Goal: Transaction & Acquisition: Purchase product/service

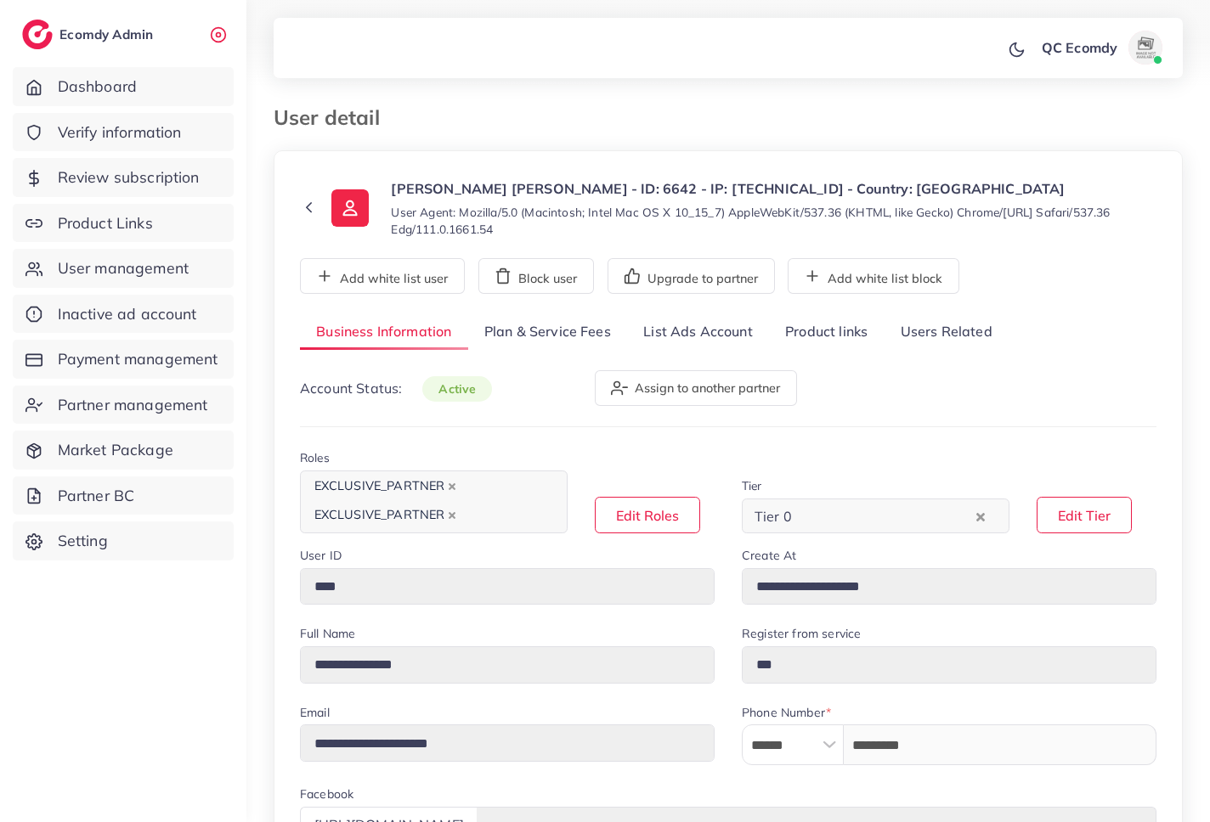
select select "*******"
click at [549, 336] on link "Plan & Service Fees" at bounding box center [547, 332] width 159 height 37
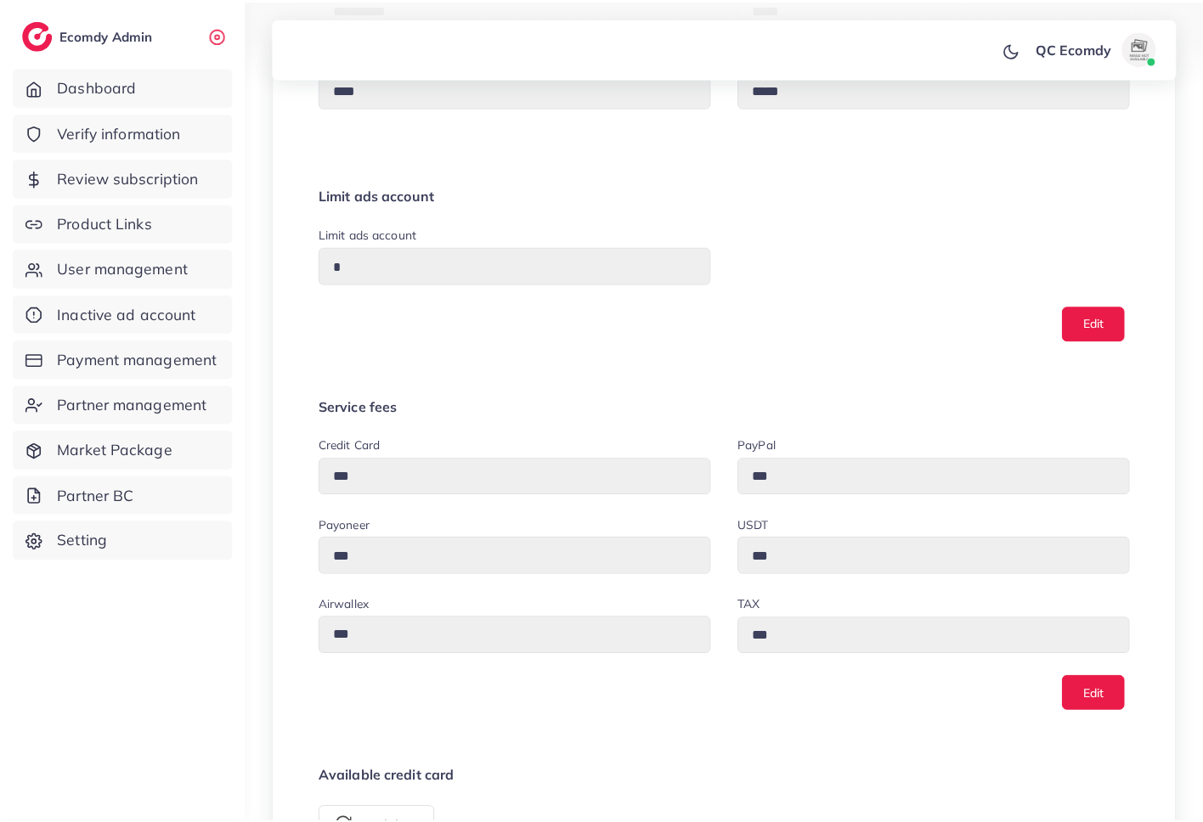
scroll to position [593, 0]
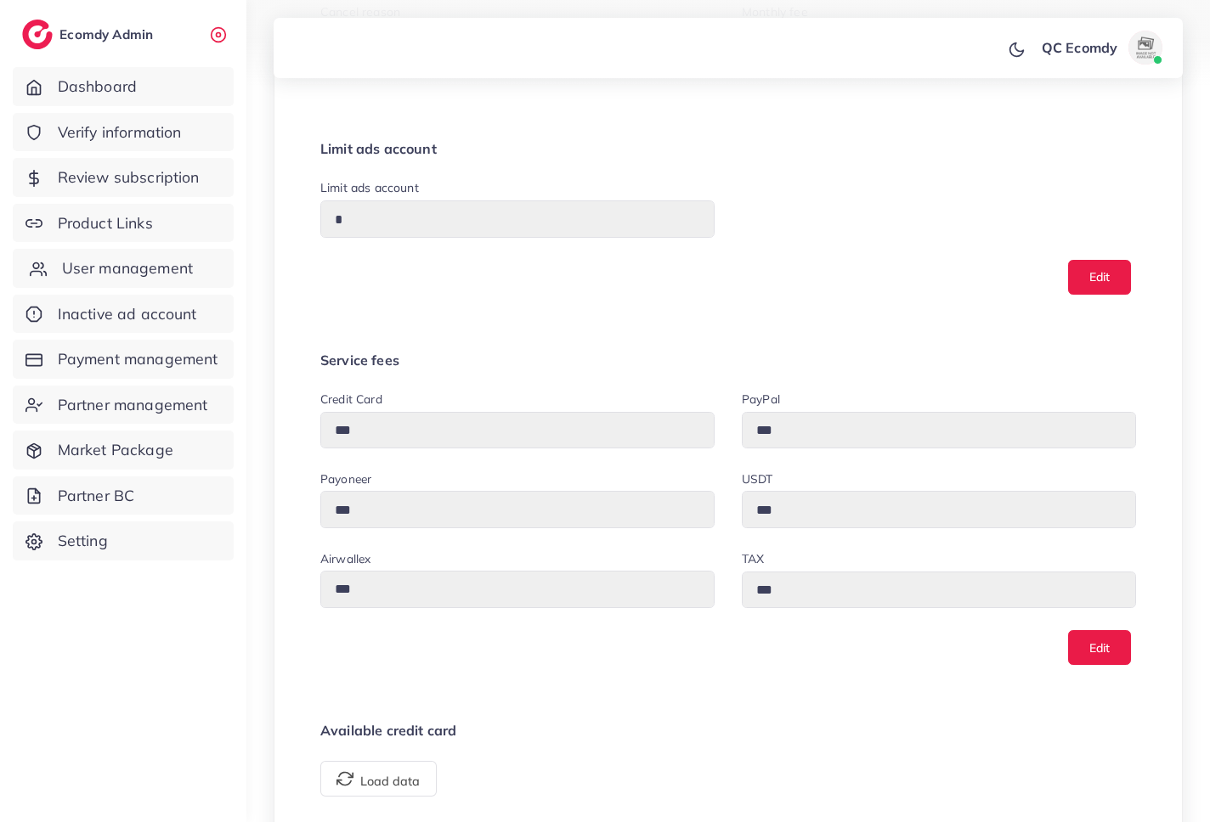
click at [141, 268] on span "User management" at bounding box center [127, 268] width 131 height 22
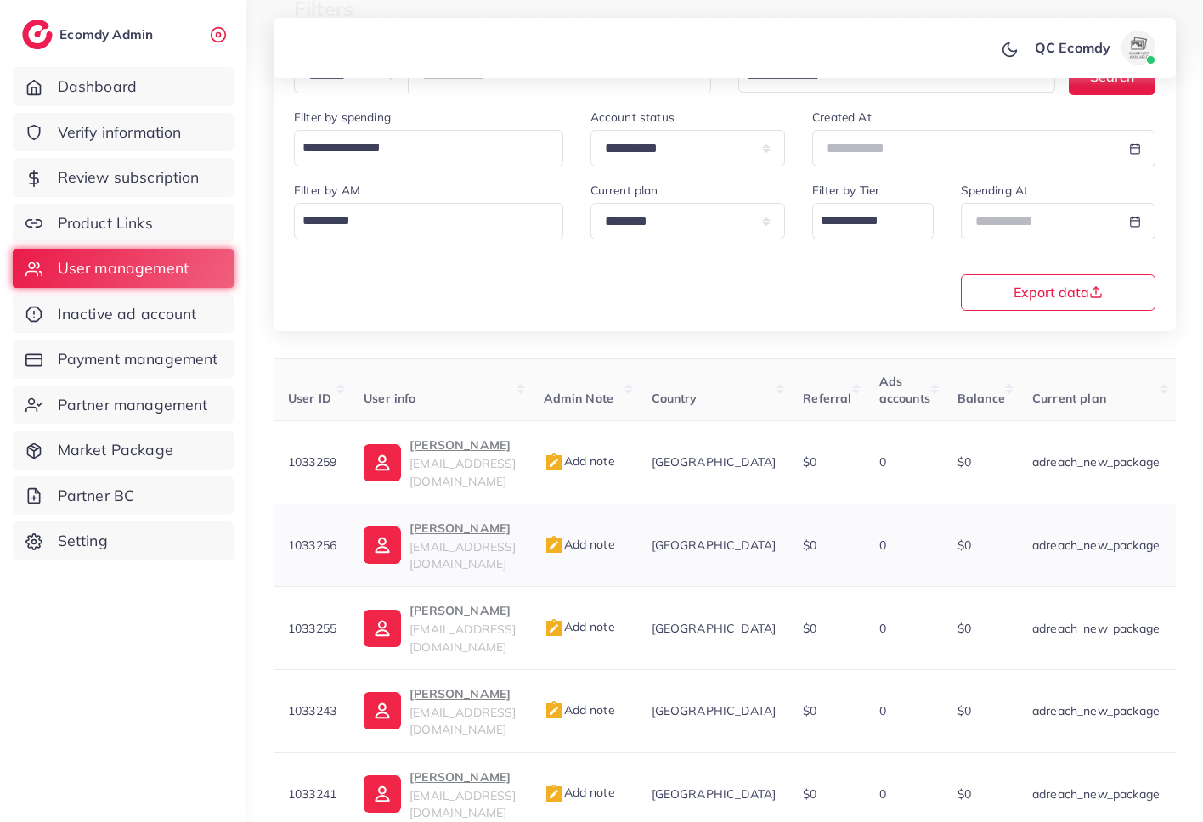
scroll to position [205, 0]
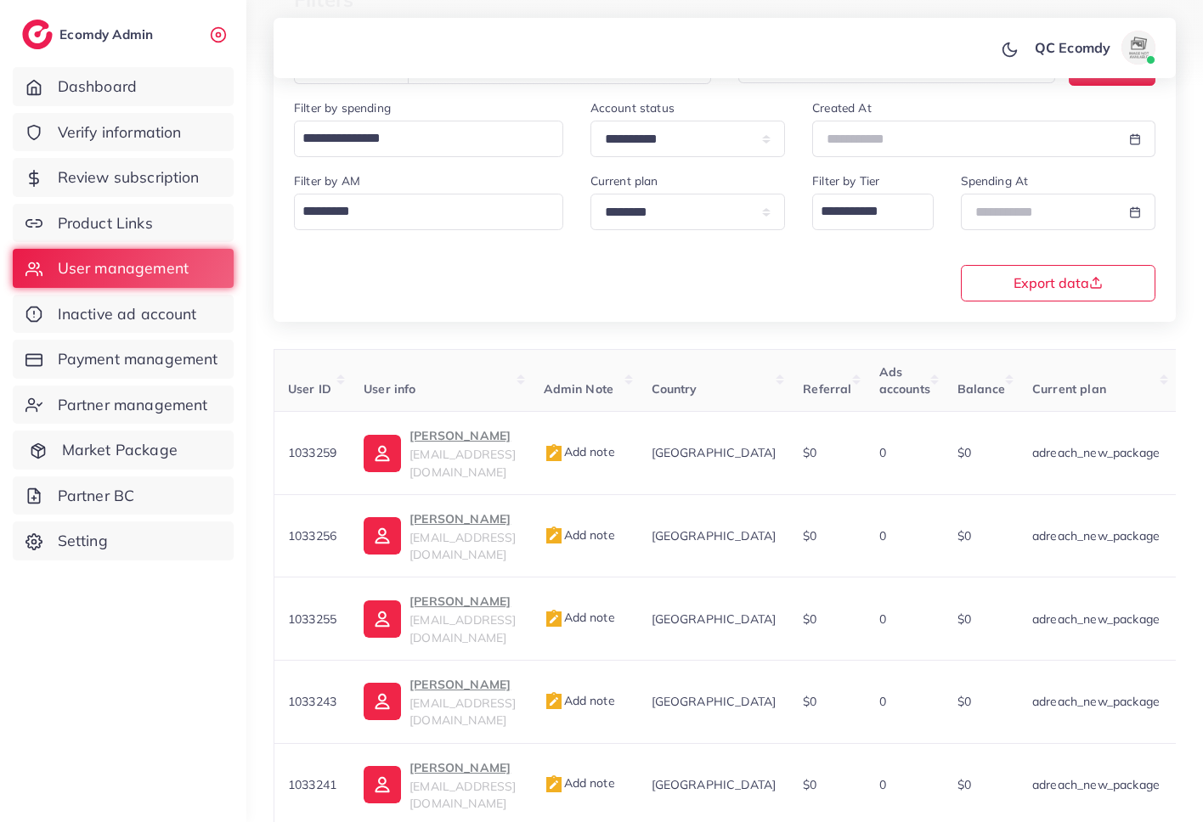
click at [167, 455] on span "Market Package" at bounding box center [120, 450] width 116 height 22
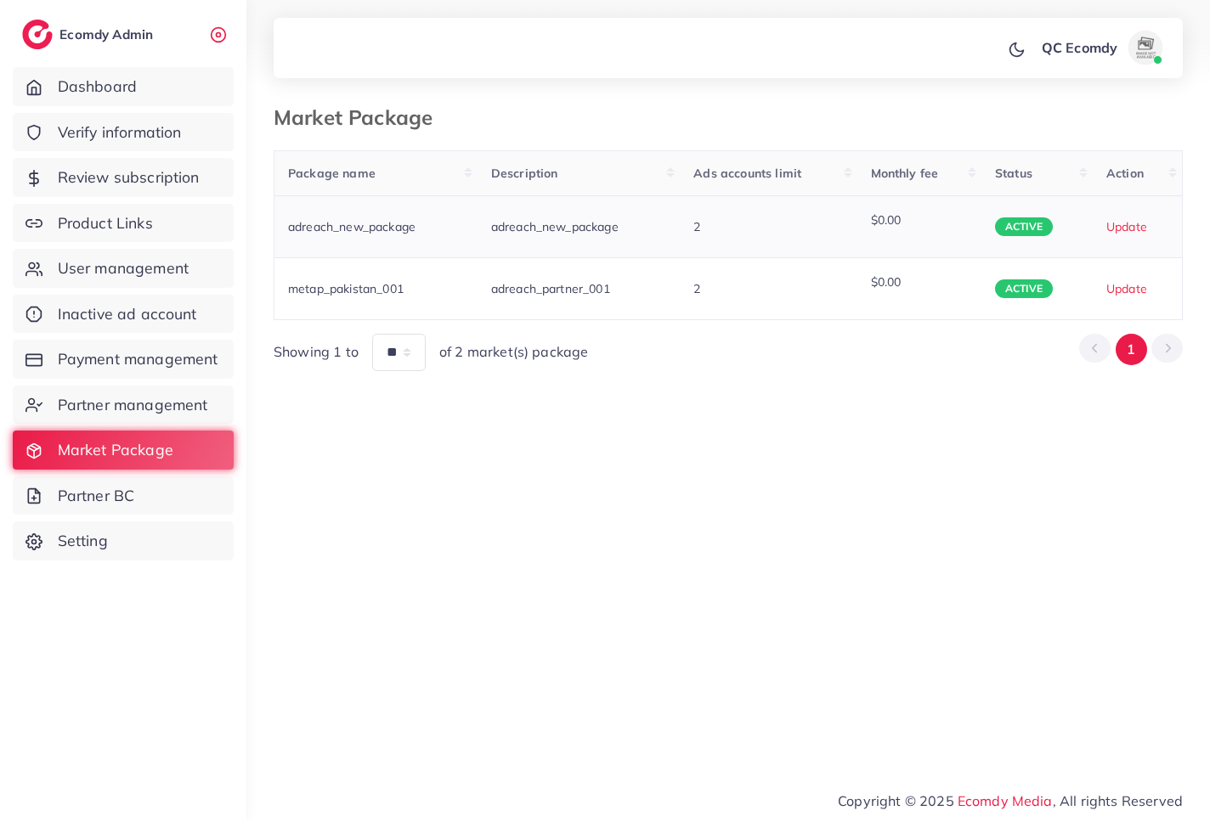
click at [1128, 225] on p "Update" at bounding box center [1137, 227] width 62 height 20
type input "*"
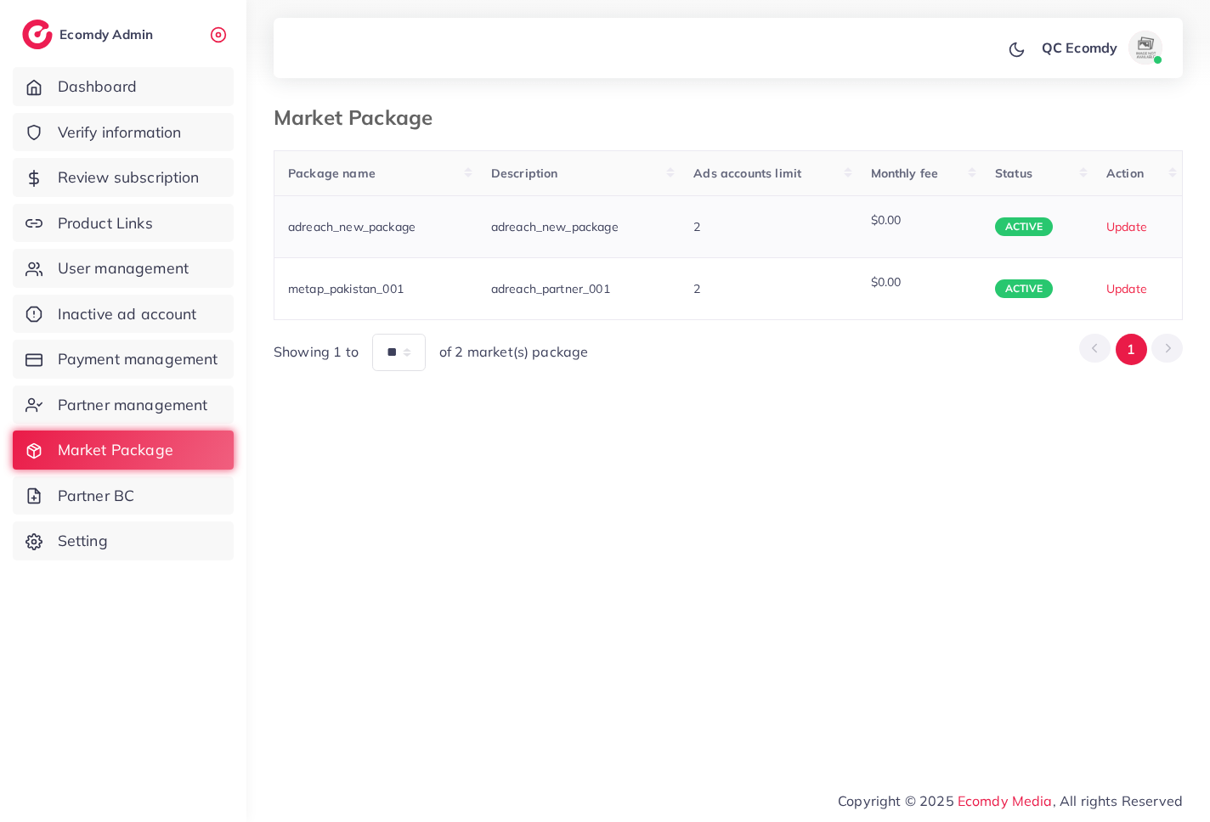
type input "*"
type input "**"
type input "*"
type textarea "**********"
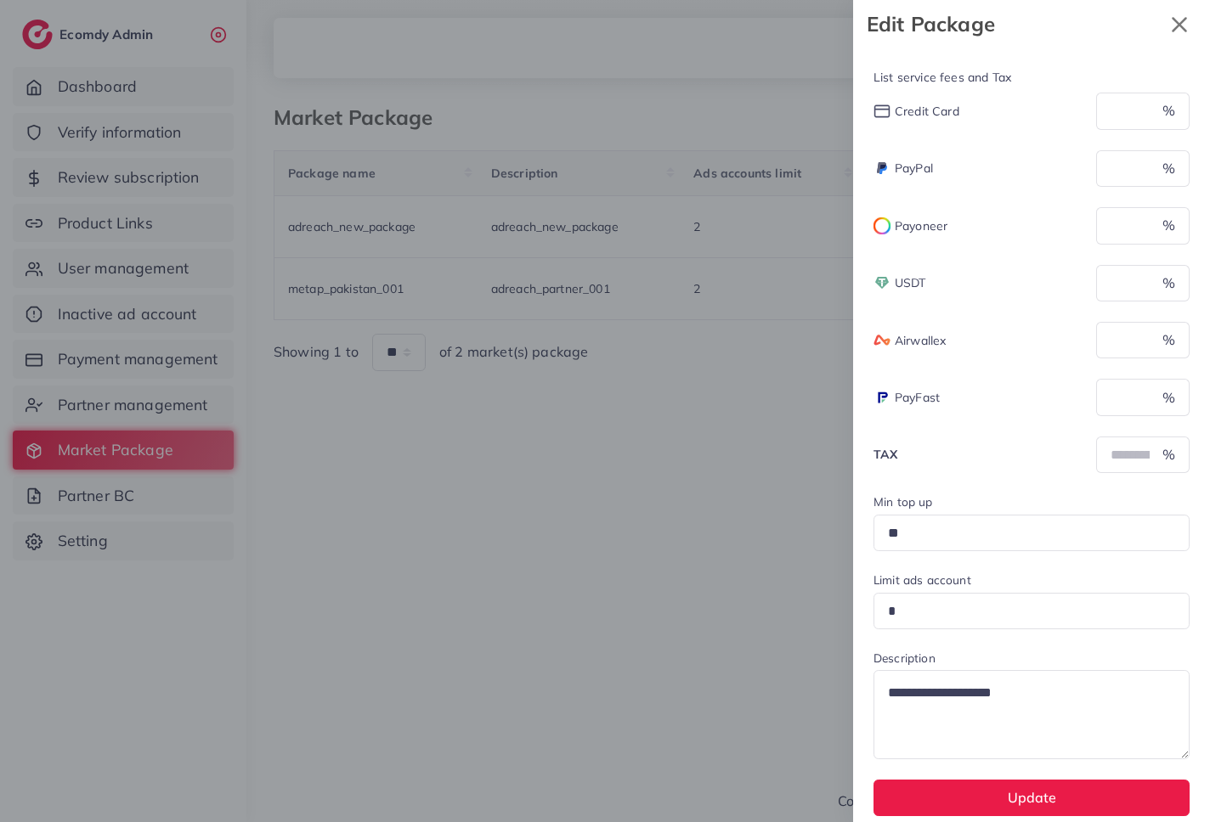
click at [1177, 20] on icon "x" at bounding box center [1179, 24] width 15 height 15
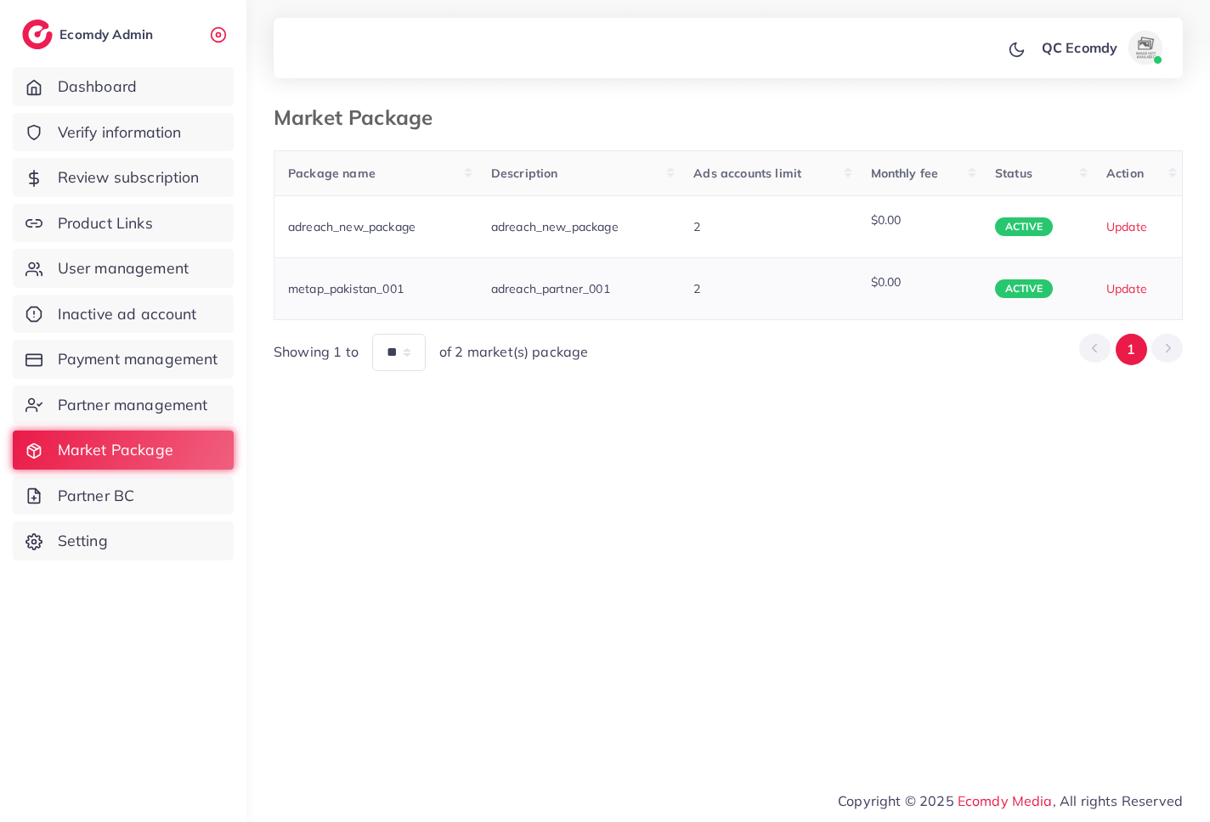
click at [1131, 291] on p "Update" at bounding box center [1137, 289] width 62 height 20
type textarea "**********"
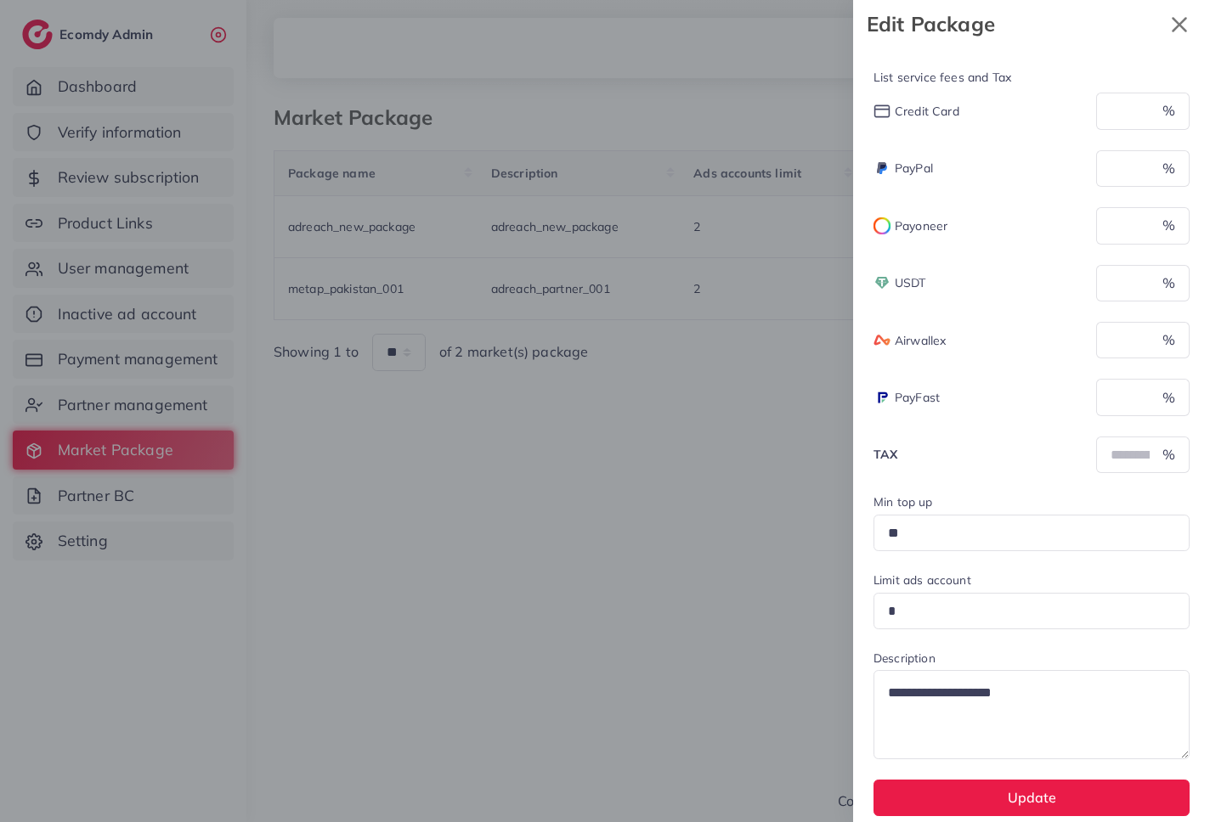
click at [1178, 24] on icon "x" at bounding box center [1179, 24] width 15 height 15
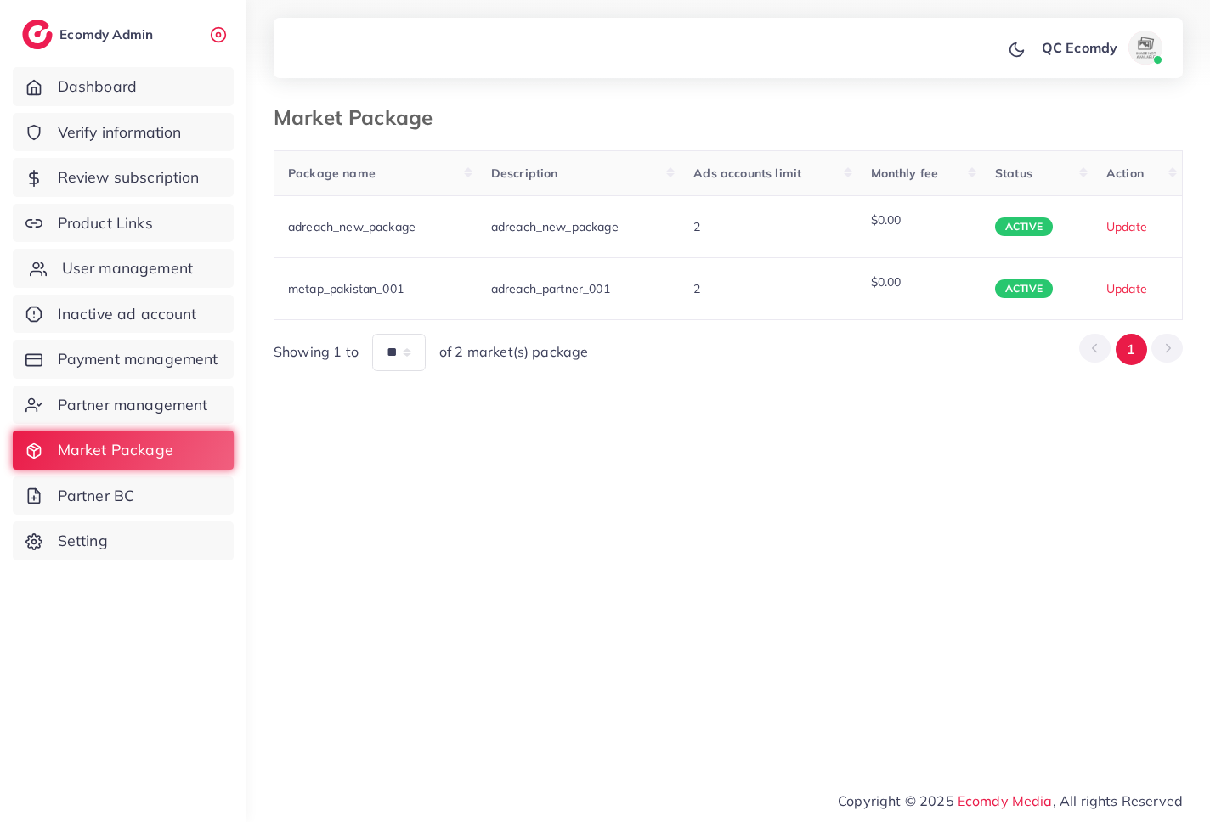
click at [170, 280] on link "User management" at bounding box center [123, 268] width 221 height 39
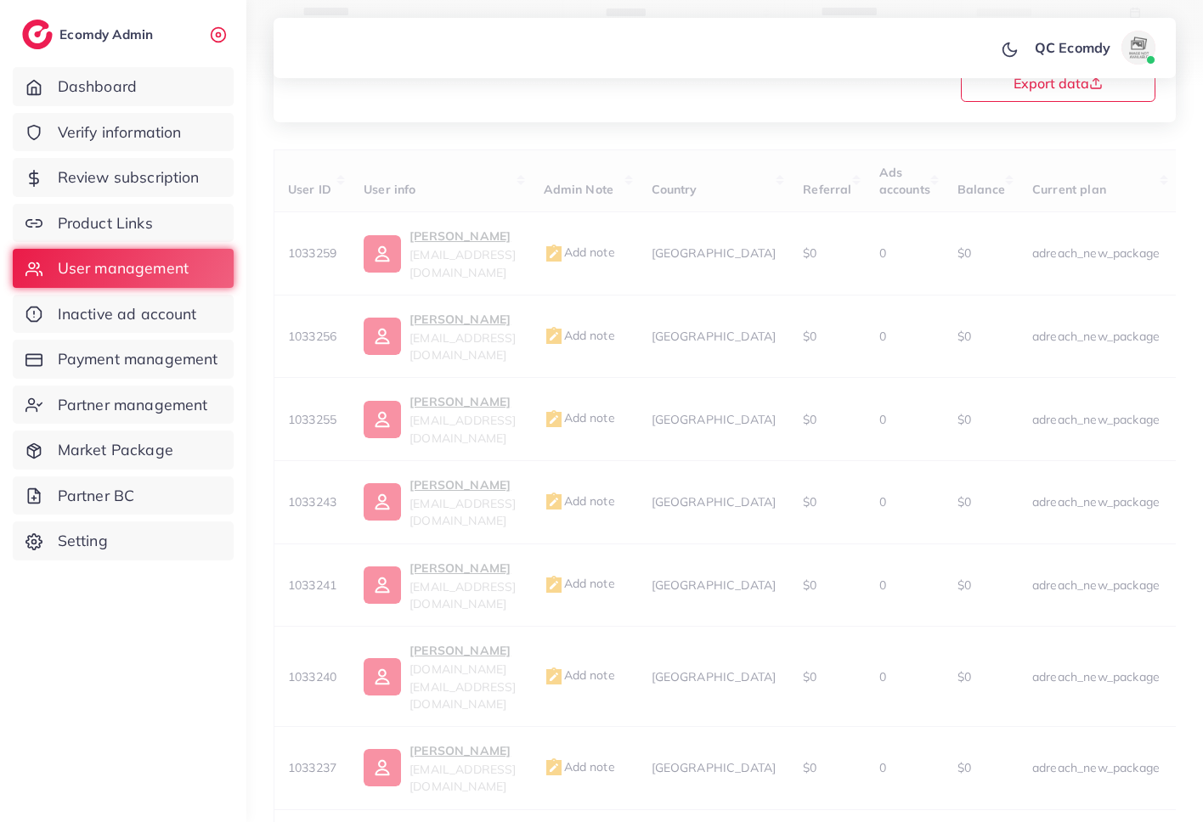
scroll to position [414, 0]
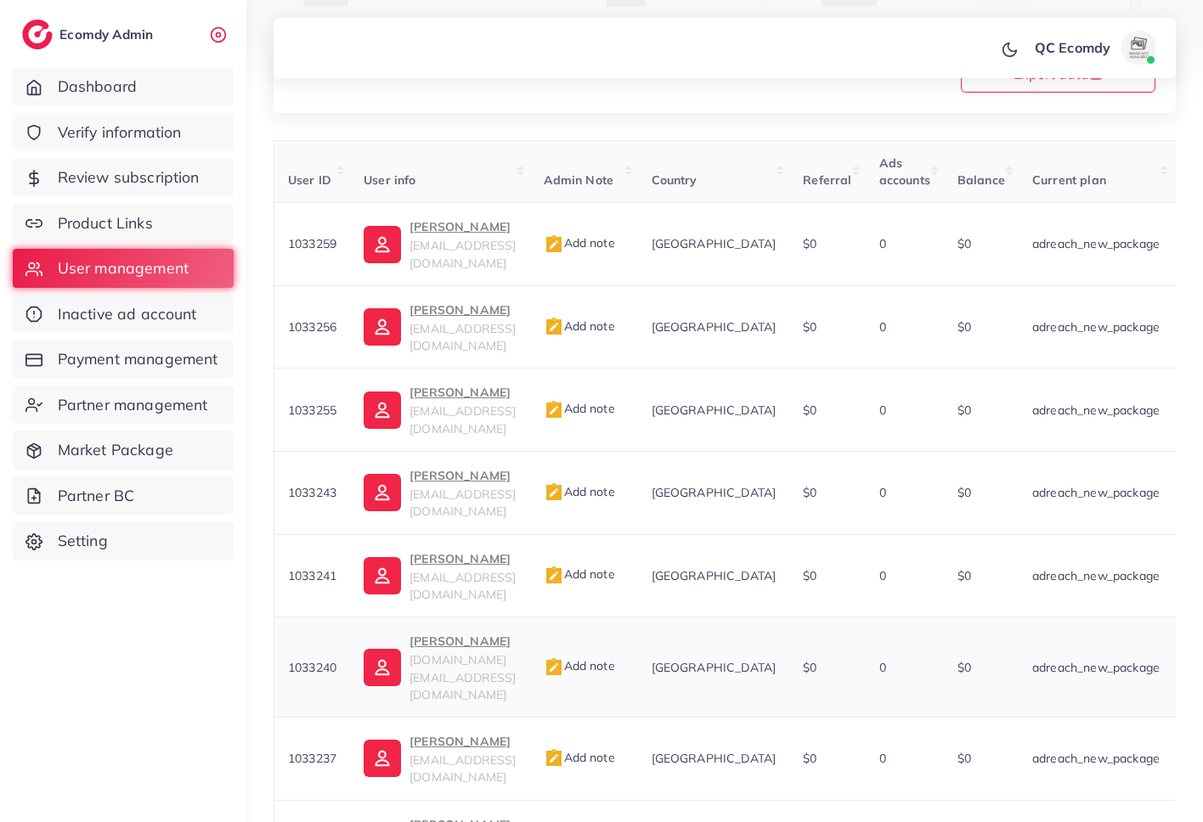
click at [516, 653] on span "kartifypk.store@gmail.com" at bounding box center [463, 678] width 106 height 50
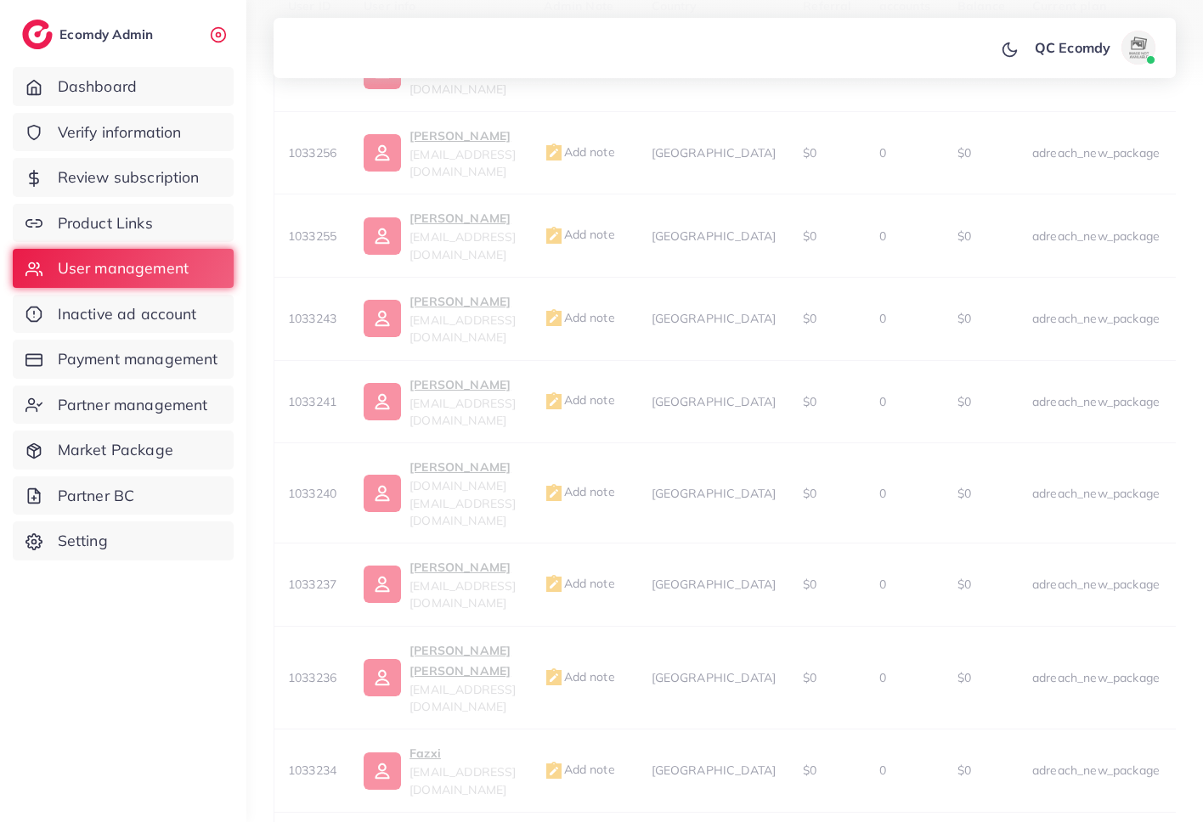
scroll to position [190, 0]
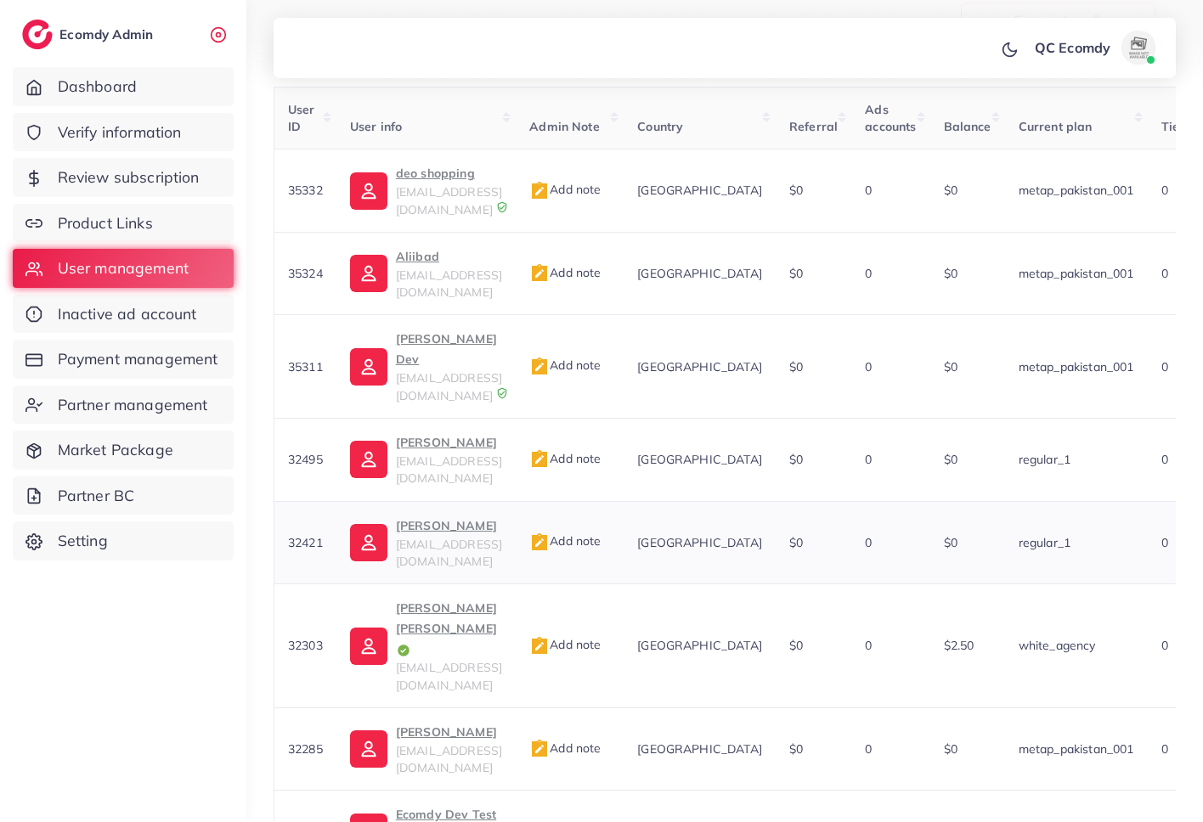
scroll to position [434, 0]
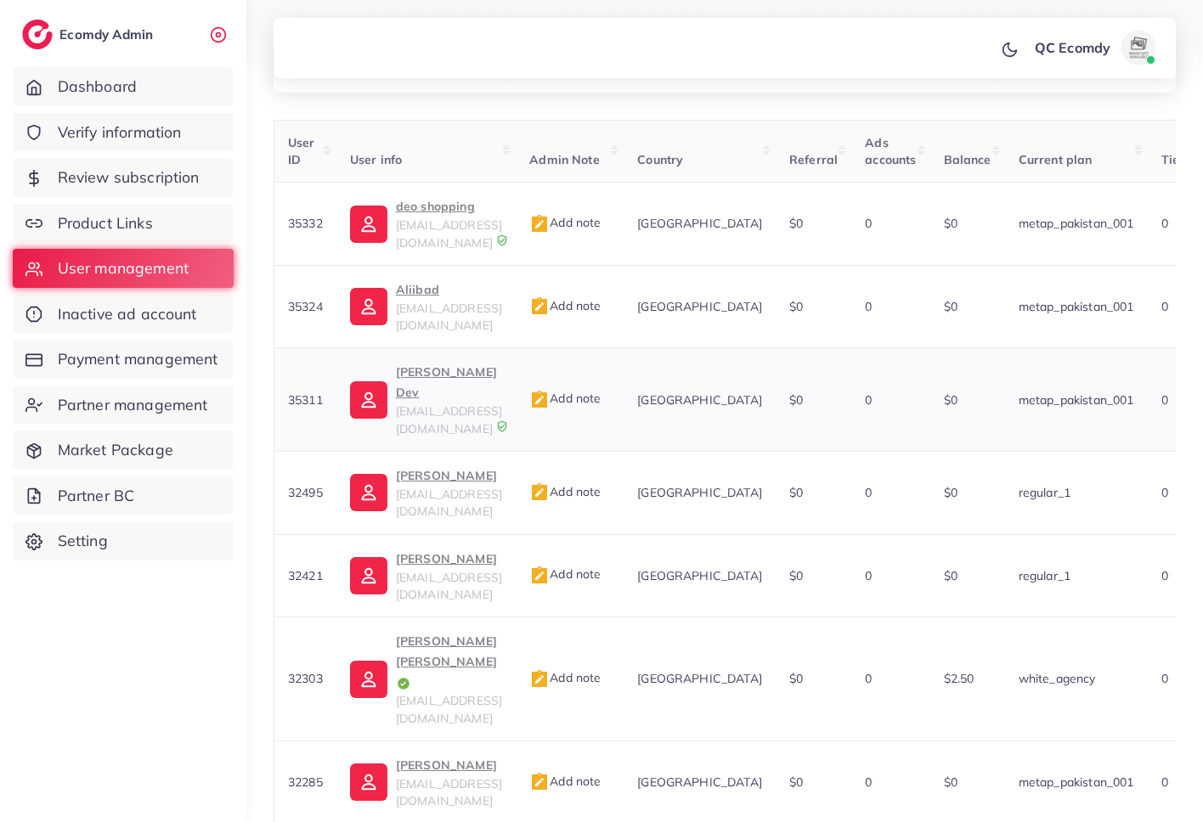
click at [502, 404] on span "tuyentq.1997+555@gmail.com" at bounding box center [449, 420] width 106 height 32
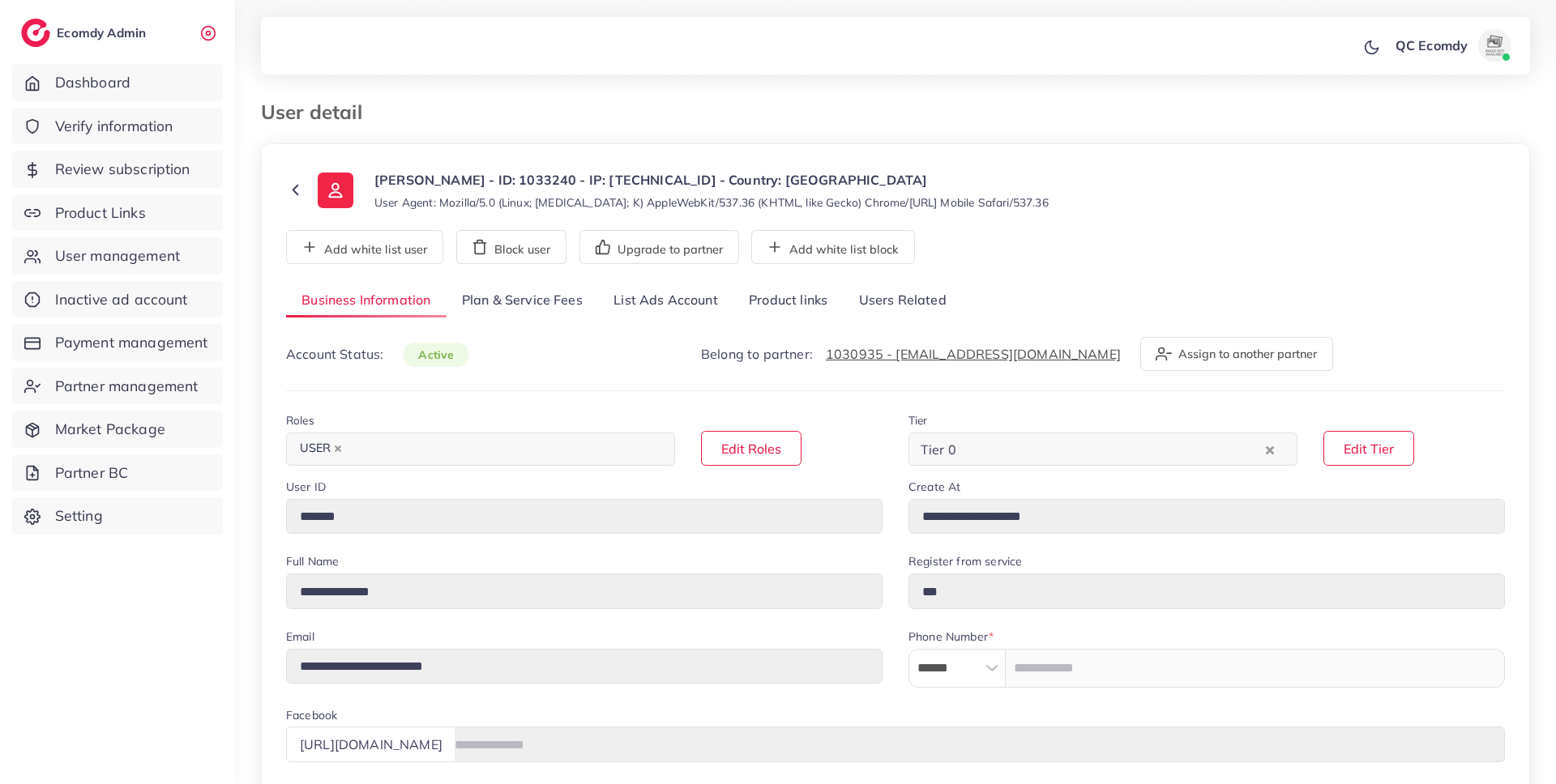
click at [539, 299] on link "Plan & Service Fees" at bounding box center [522, 300] width 152 height 35
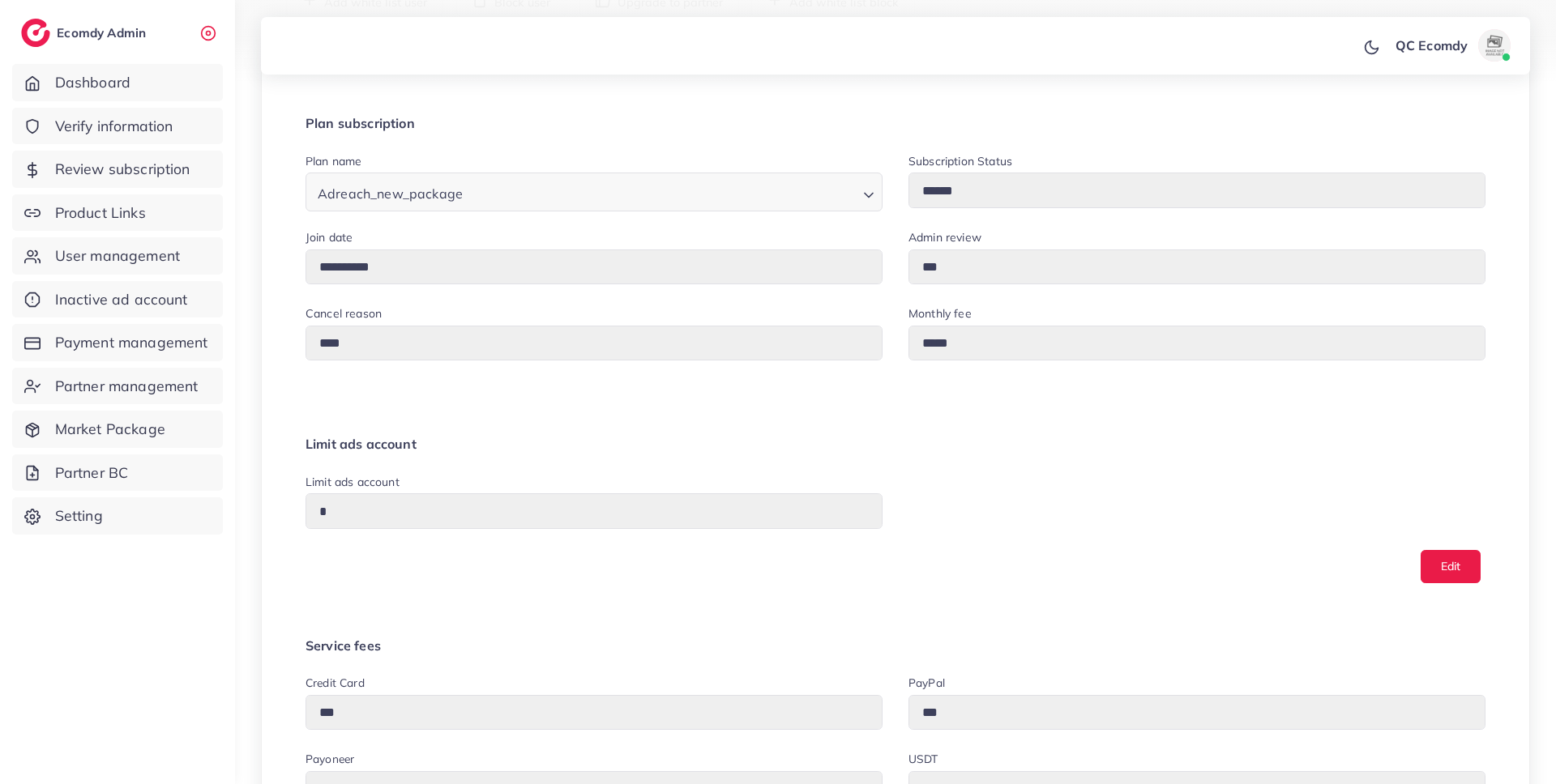
scroll to position [26, 0]
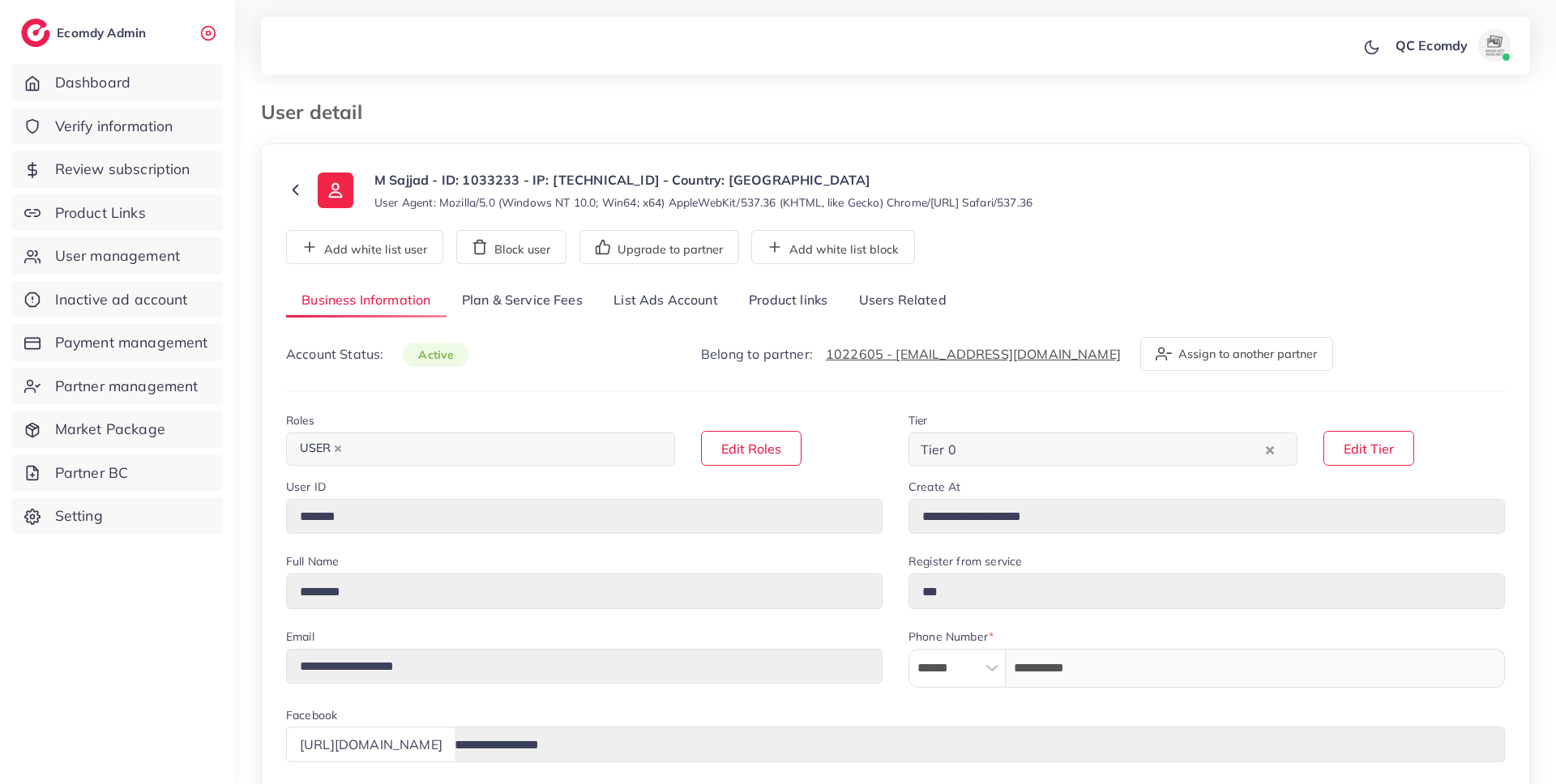
select select "********"
click at [535, 301] on link "Plan & Service Fees" at bounding box center [522, 300] width 152 height 35
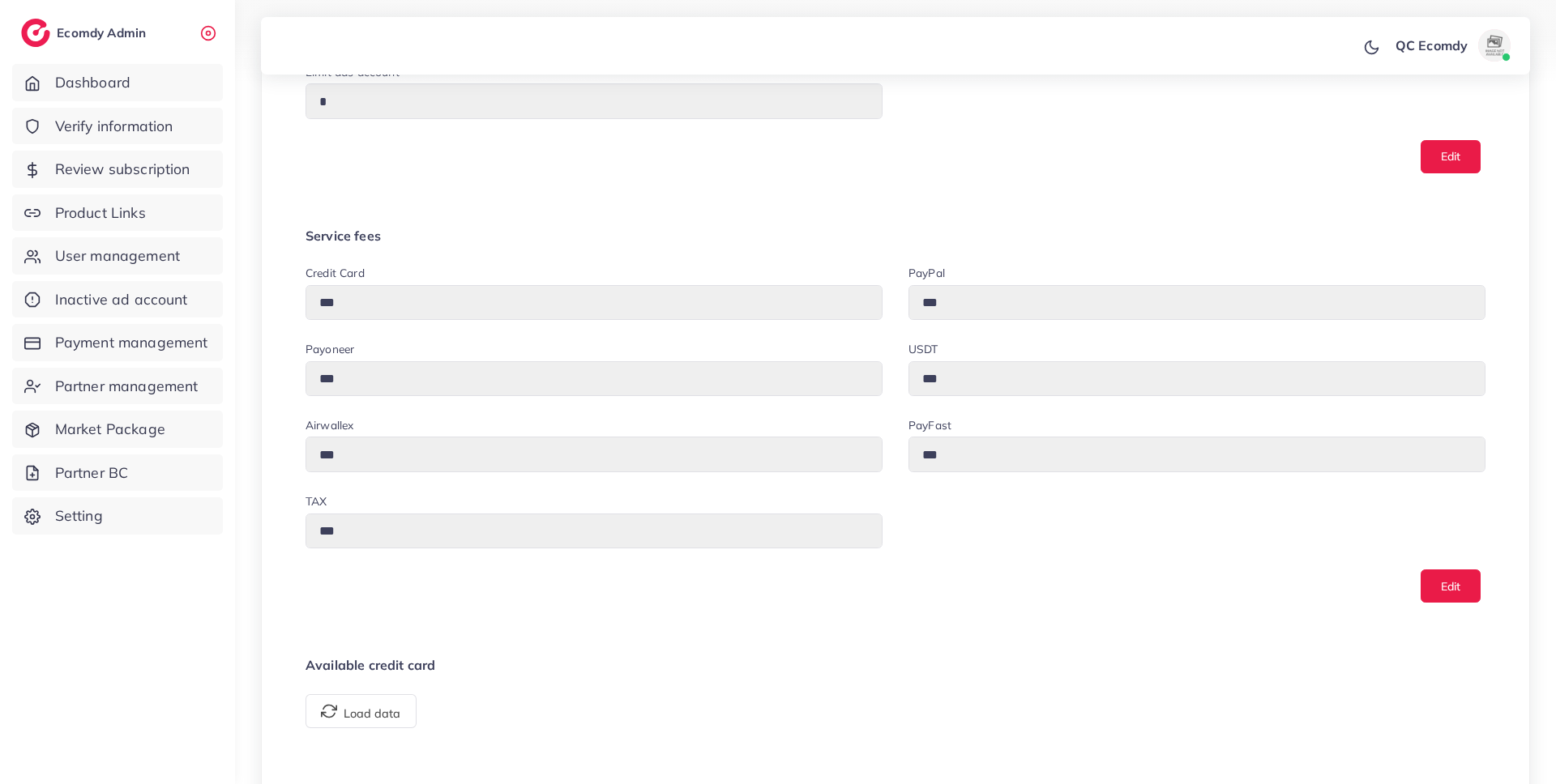
scroll to position [703, 0]
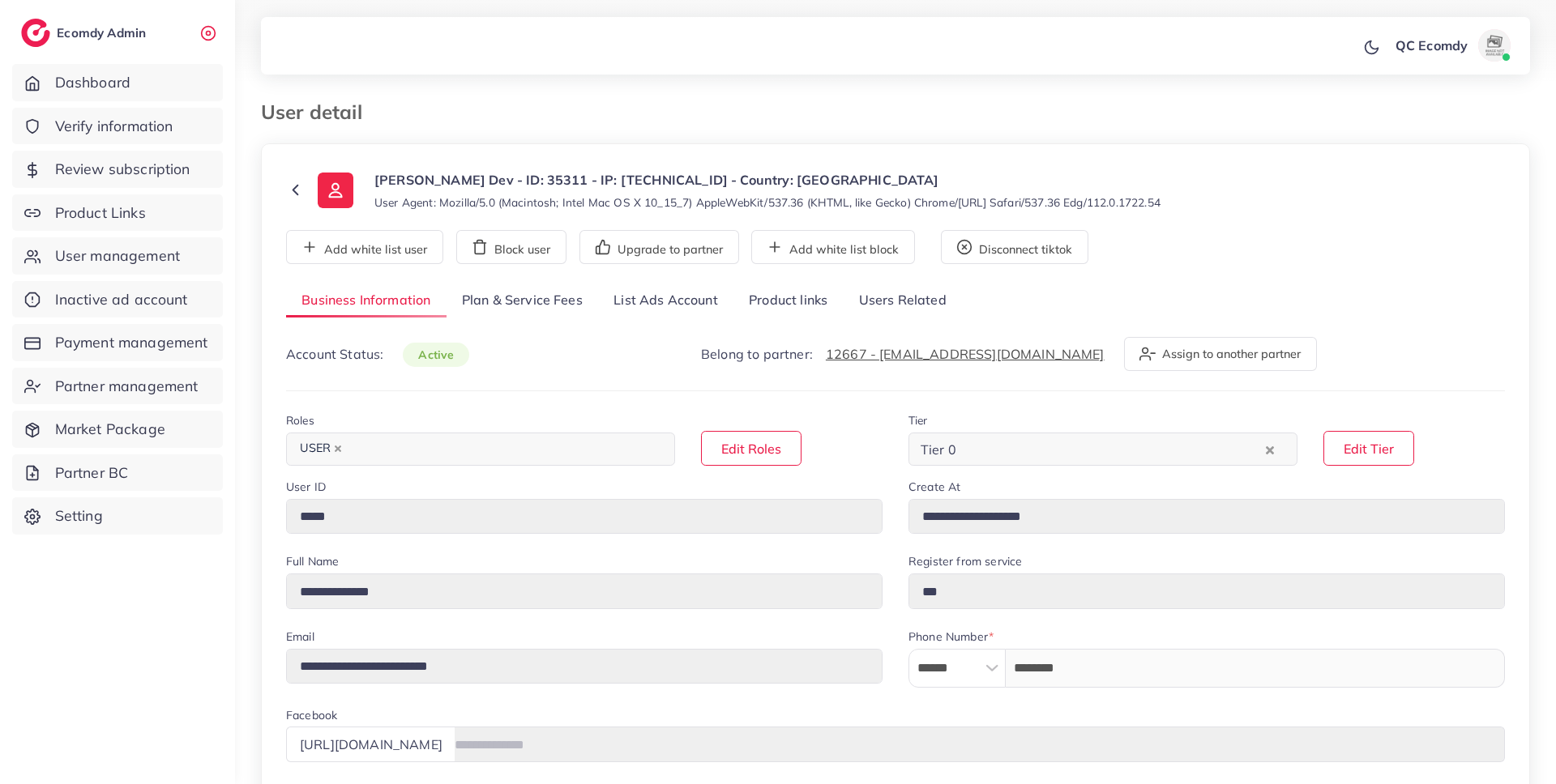
click at [529, 299] on link "Plan & Service Fees" at bounding box center [522, 300] width 152 height 35
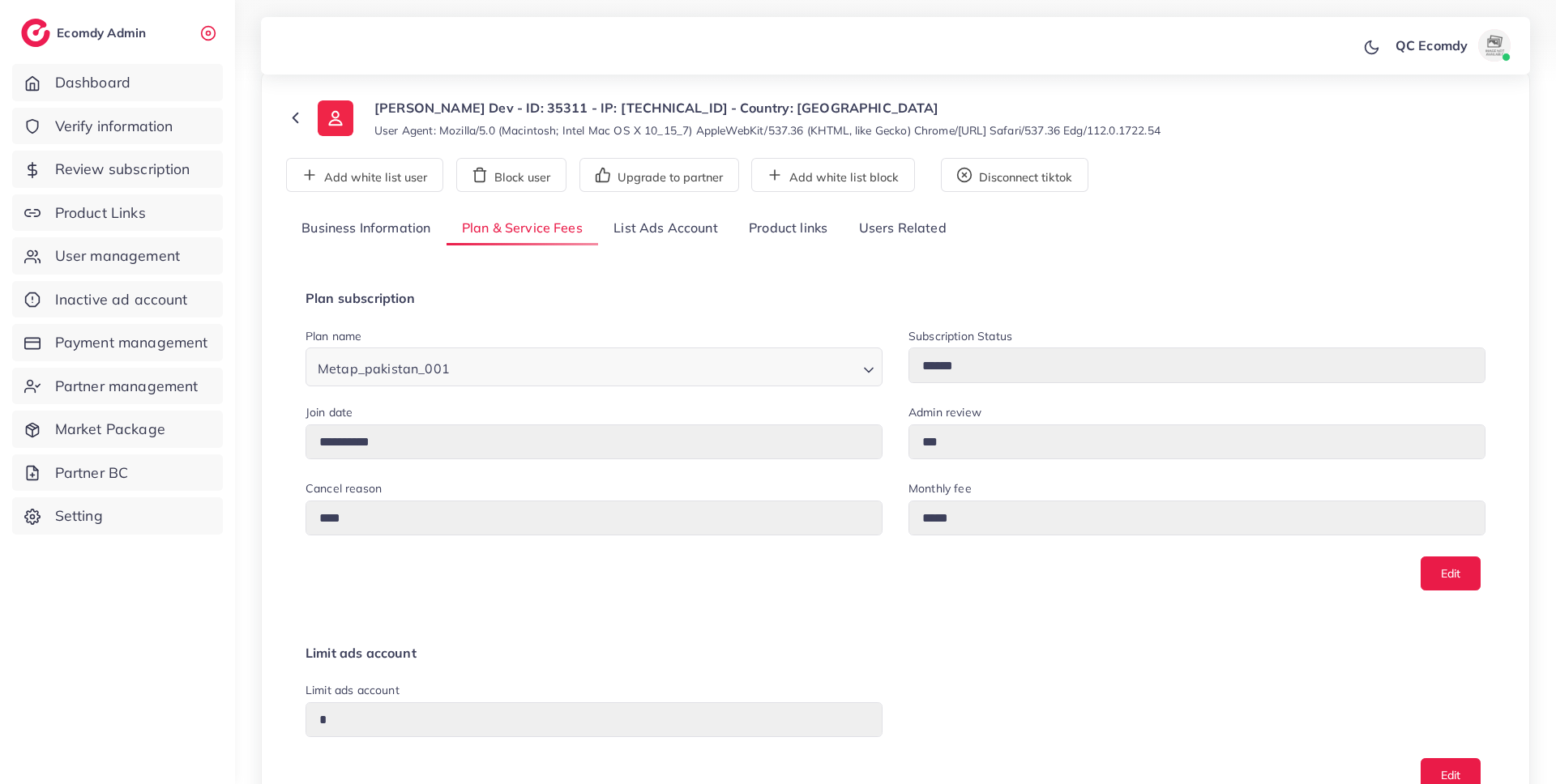
scroll to position [2, 0]
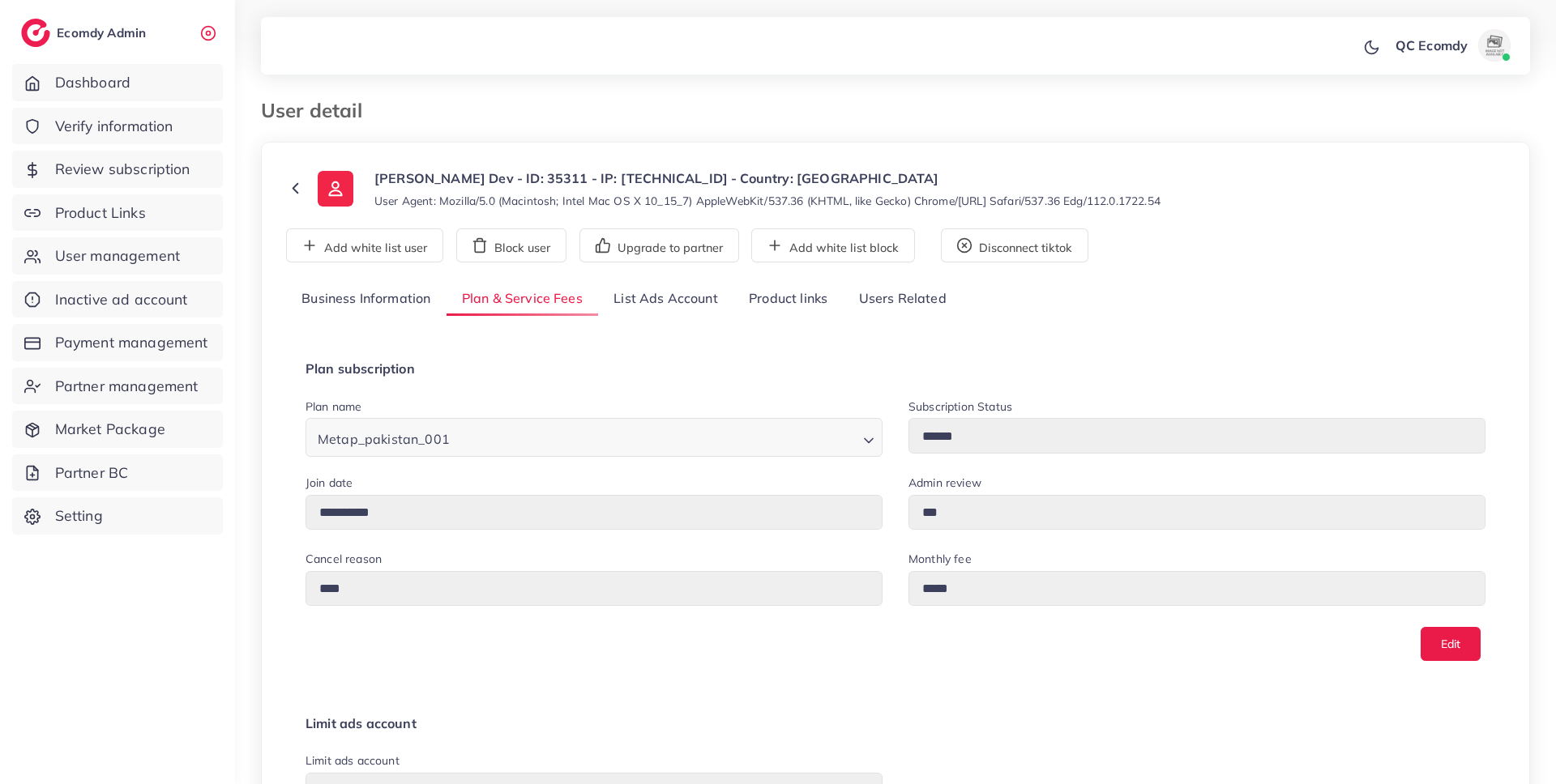
click at [385, 299] on link "Business Information" at bounding box center [366, 299] width 160 height 35
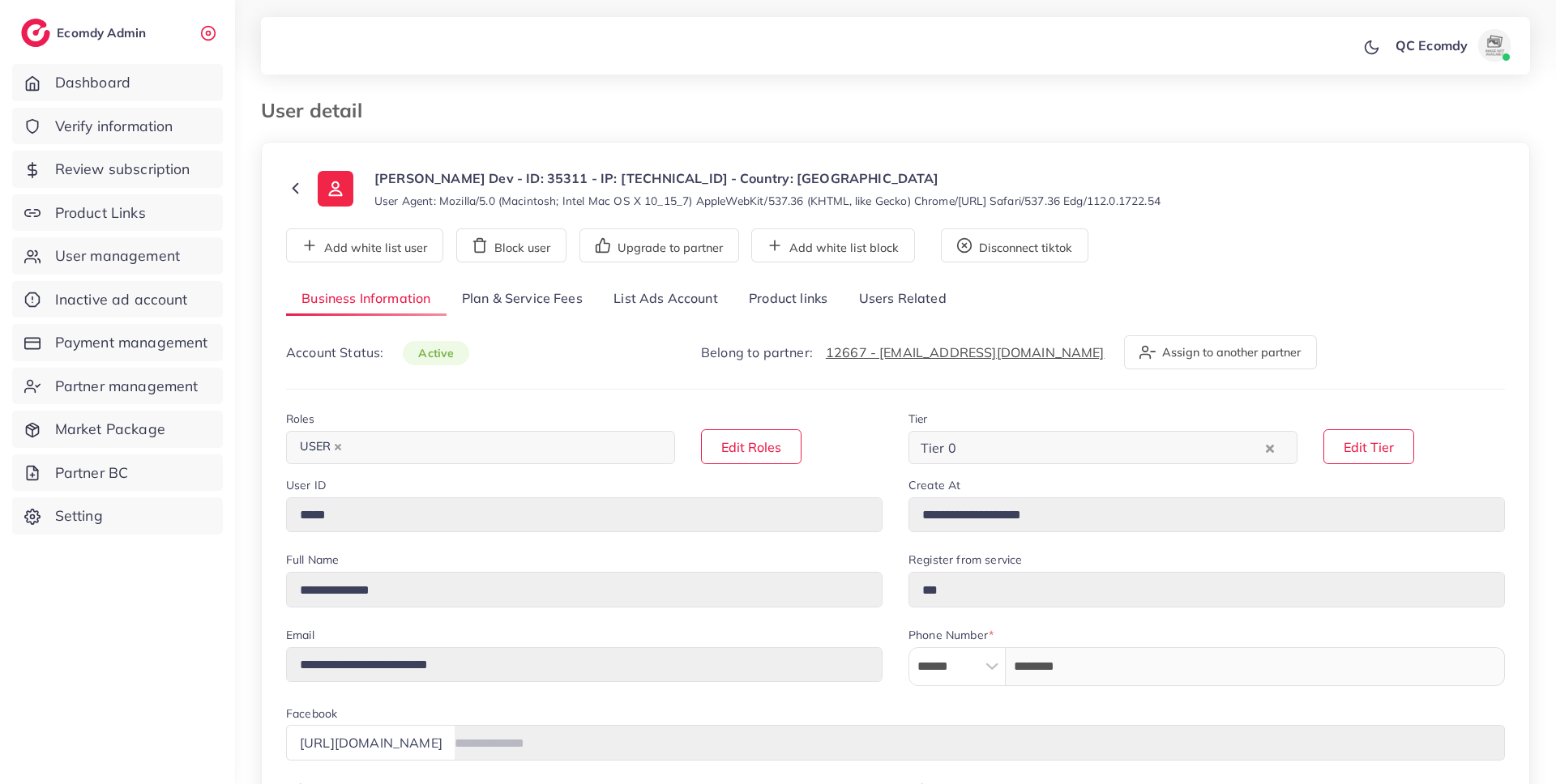
click at [700, 120] on div "User detail" at bounding box center [734, 111] width 972 height 24
click at [551, 299] on link "Plan & Service Fees" at bounding box center [522, 299] width 152 height 35
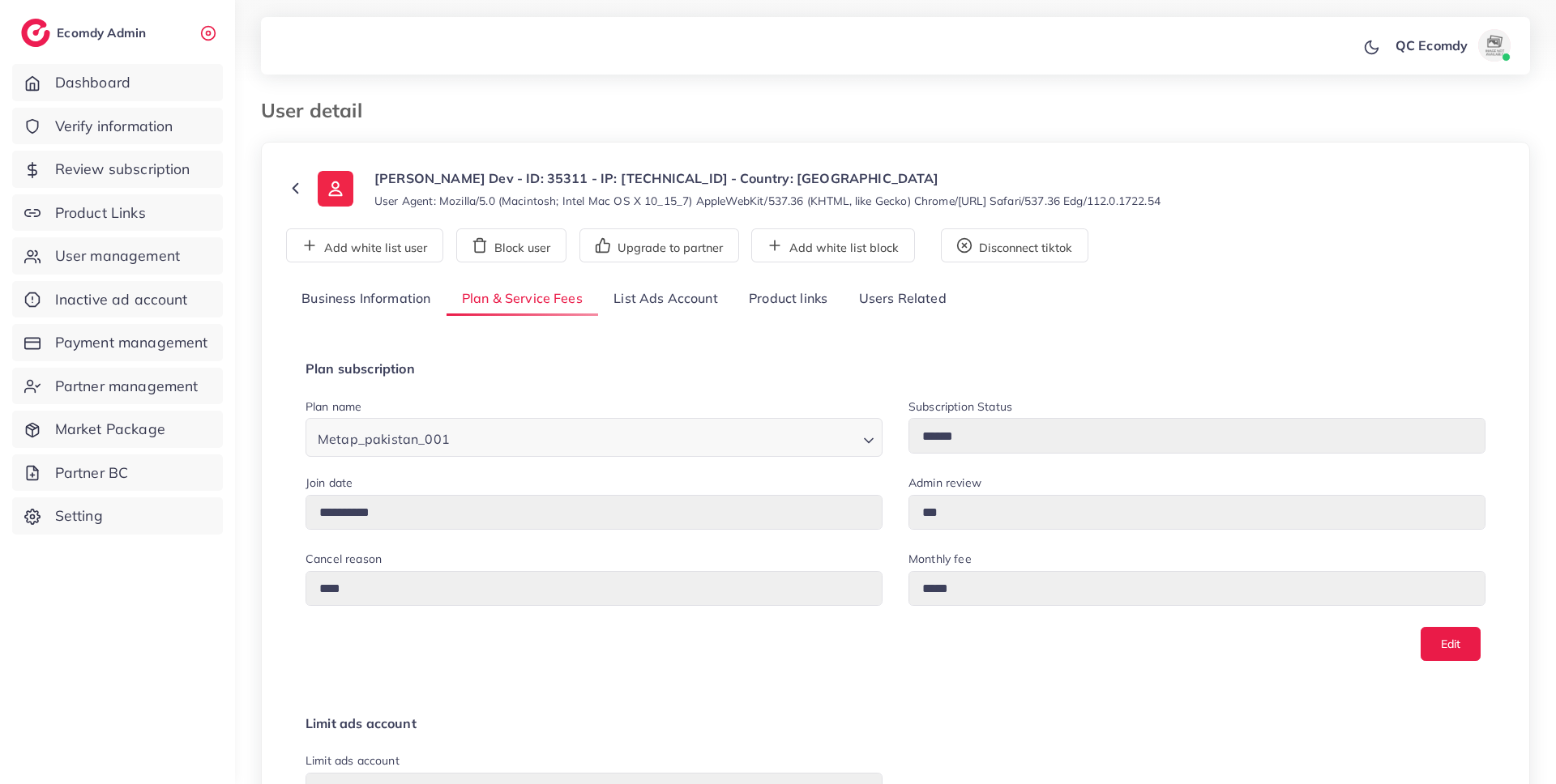
click at [677, 299] on link "List Ads Account" at bounding box center [666, 299] width 135 height 35
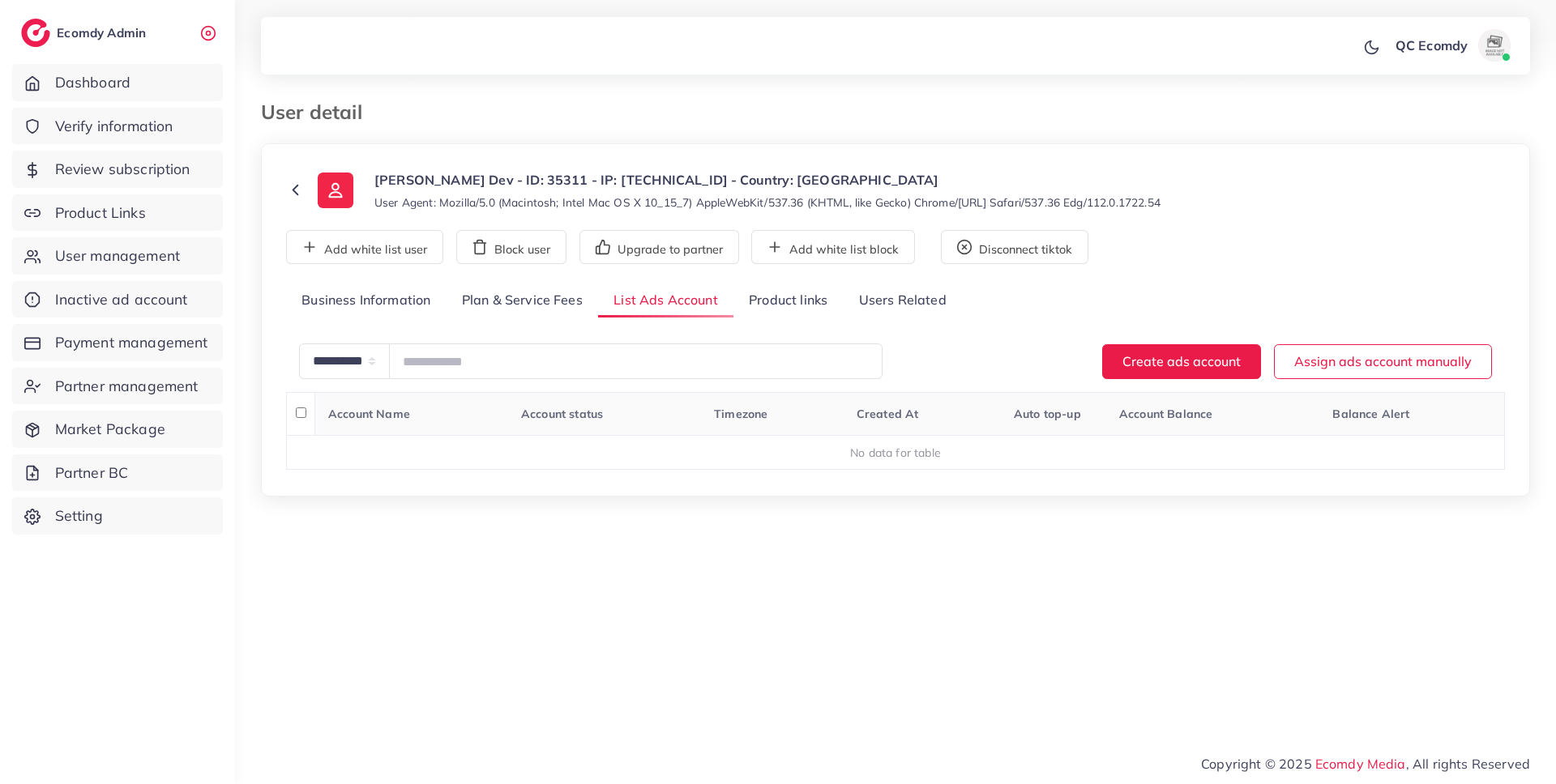
scroll to position [0, 0]
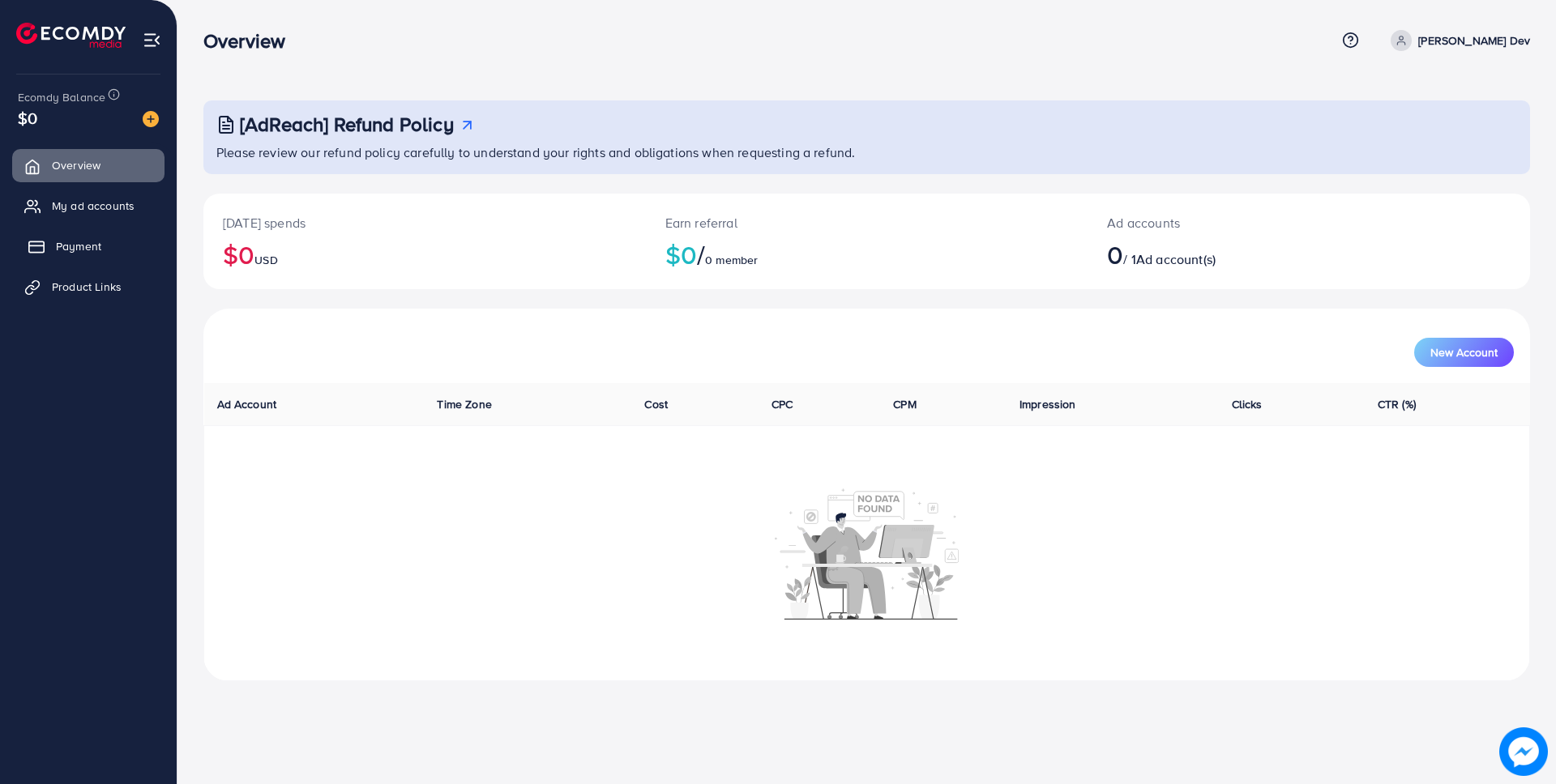
click at [103, 240] on link "Payment" at bounding box center [89, 246] width 153 height 32
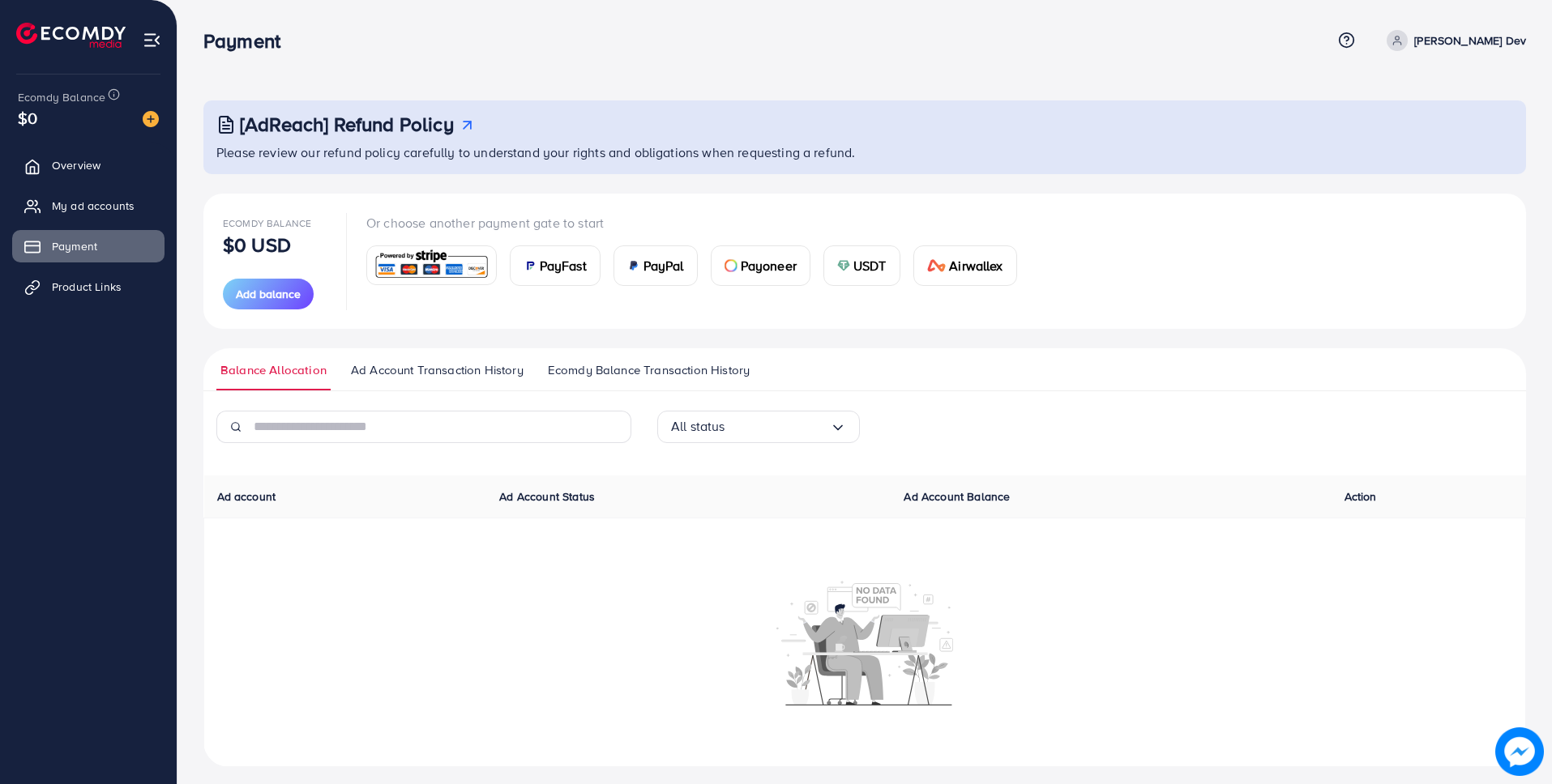
click at [839, 257] on div "USDT" at bounding box center [861, 265] width 75 height 39
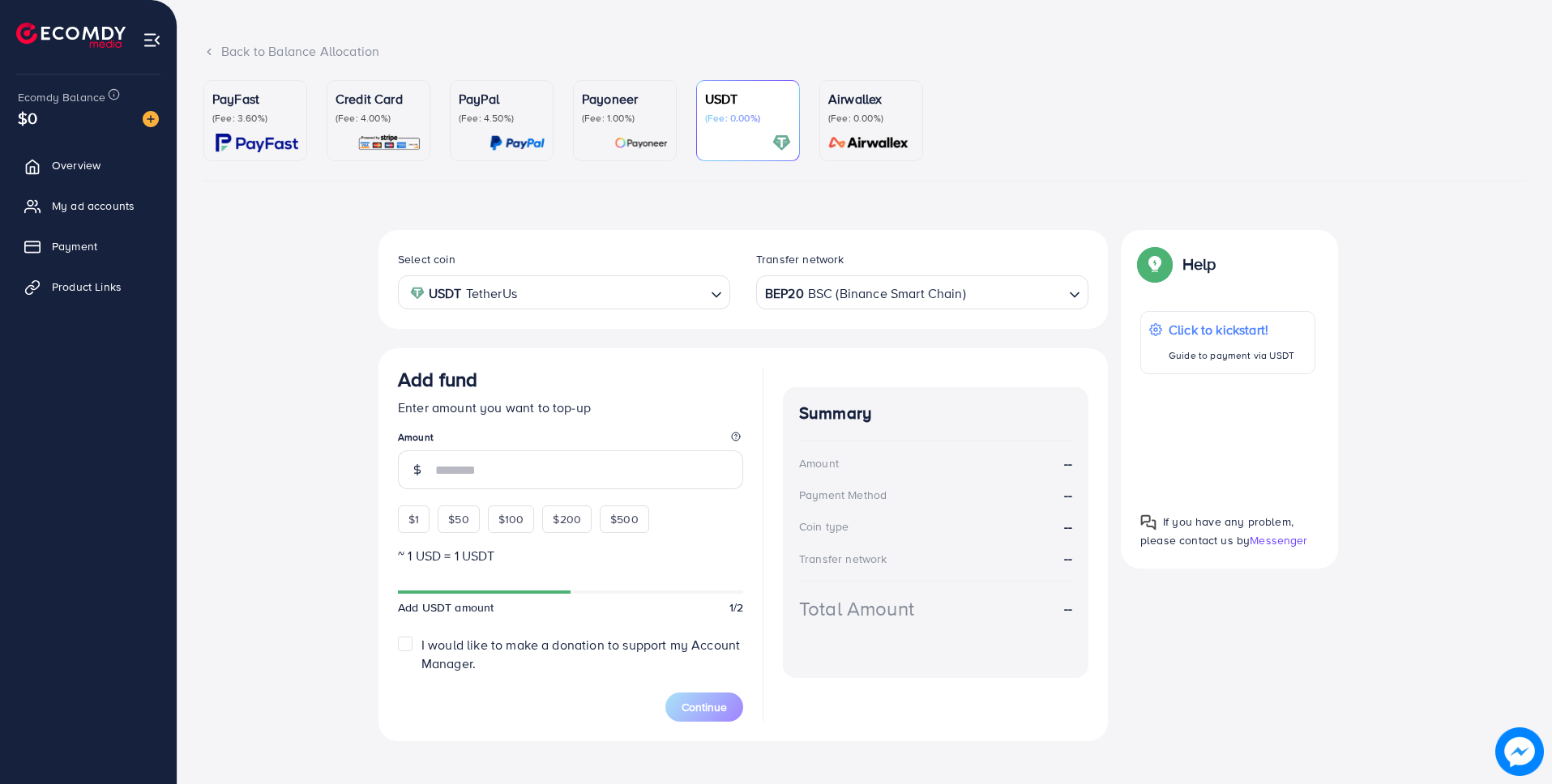
scroll to position [93, 0]
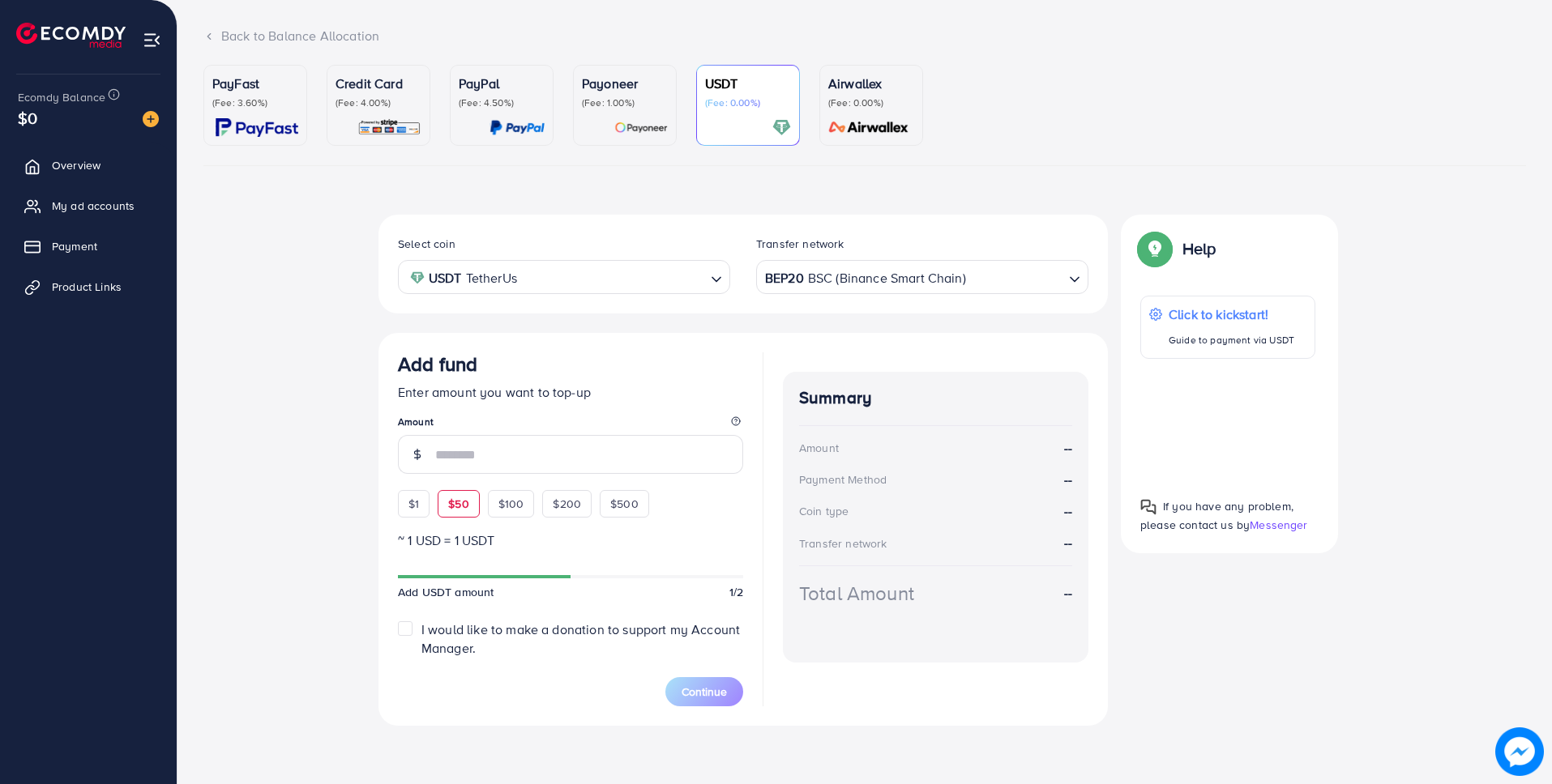
click at [461, 503] on div "Add fund Enter amount you want to top-up Amount $1 $50 $100 $200 $500" at bounding box center [570, 435] width 345 height 165
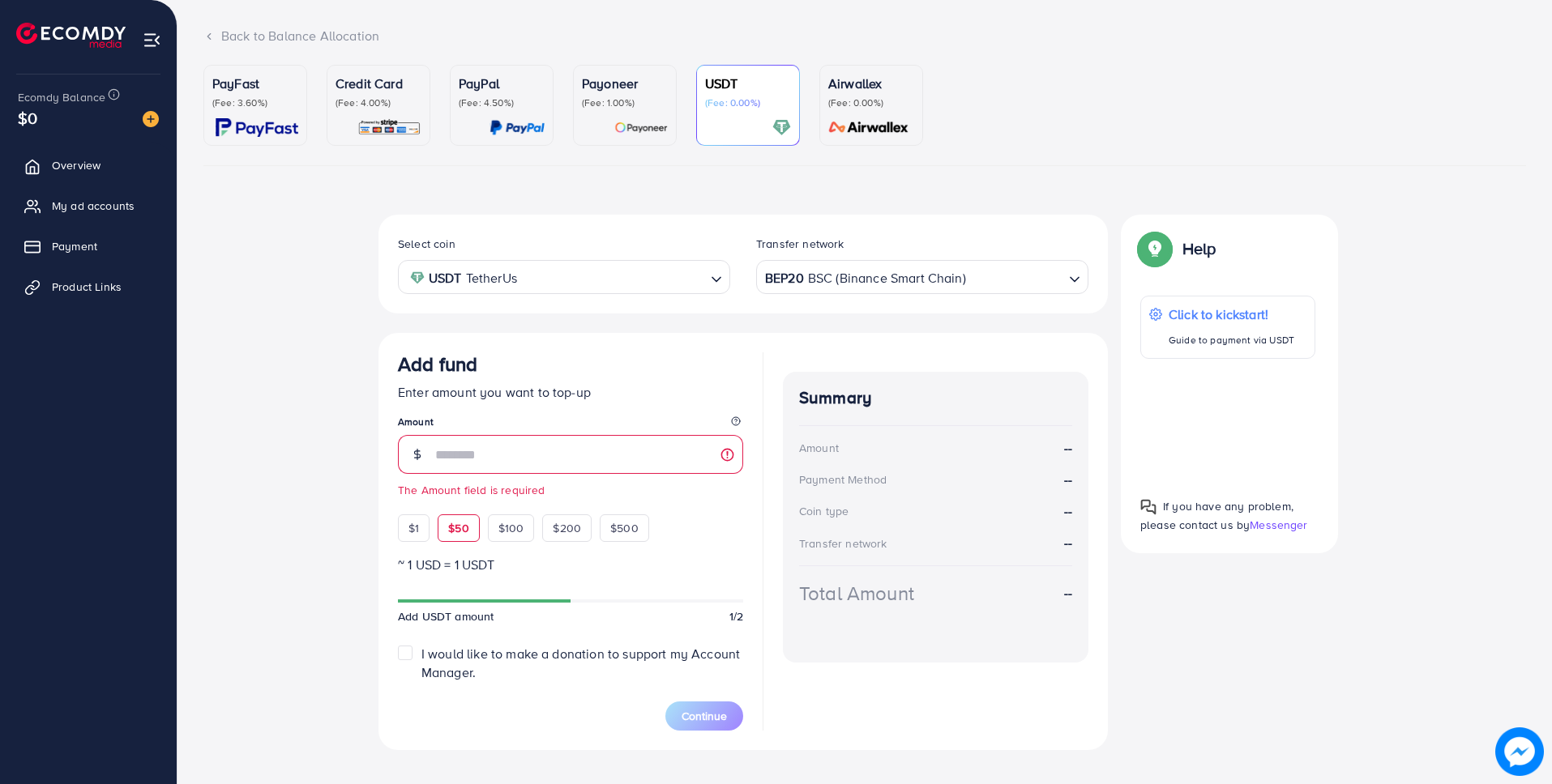
click at [458, 532] on span "$50" at bounding box center [458, 527] width 20 height 16
type input "**"
